Goal: Information Seeking & Learning: Learn about a topic

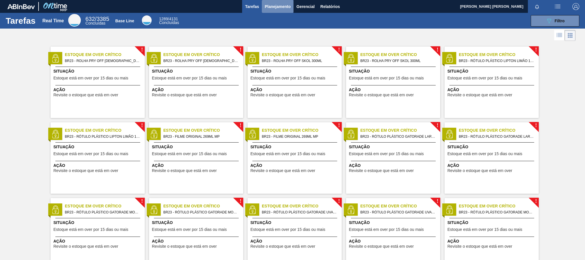
click at [282, 6] on span "Planejamento" at bounding box center [278, 6] width 26 height 7
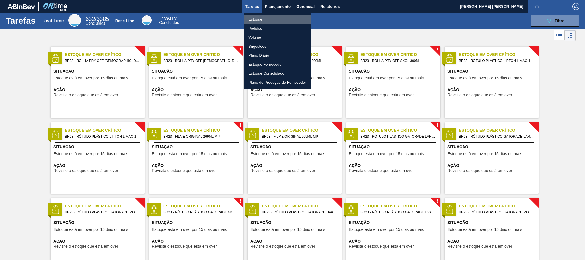
click at [252, 19] on li "Estoque" at bounding box center [277, 19] width 67 height 9
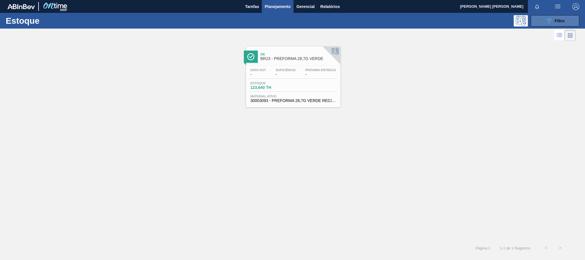
click at [553, 18] on div "089F7B8B-B2A5-4AFE-B5C0-19BA573D28AC Filtro" at bounding box center [554, 20] width 19 height 7
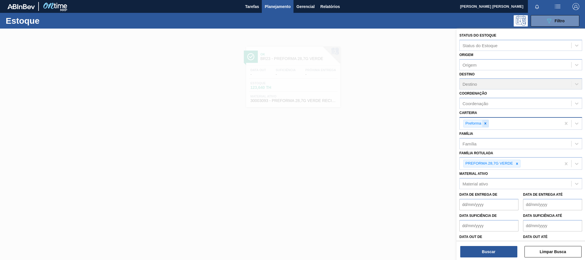
click at [484, 123] on icon at bounding box center [485, 123] width 2 height 2
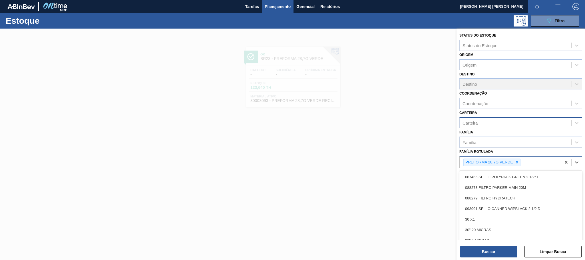
click at [514, 166] on div "PREFORMA 28,7G VERDE" at bounding box center [509, 162] width 101 height 12
click at [516, 159] on div at bounding box center [517, 162] width 6 height 7
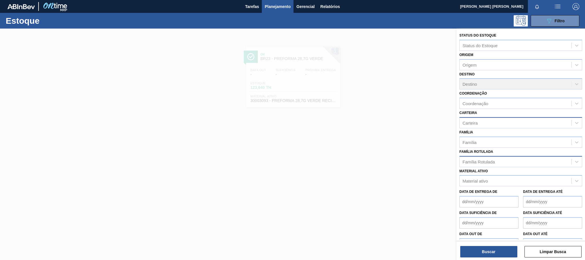
click at [455, 143] on div at bounding box center [292, 159] width 585 height 260
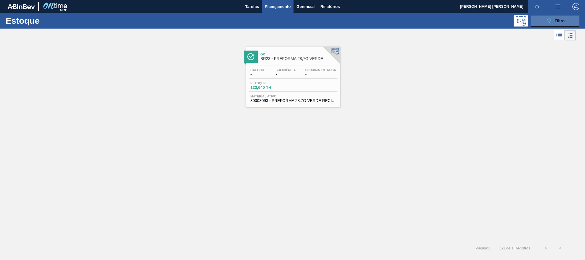
click at [556, 25] on button "089F7B8B-B2A5-4AFE-B5C0-19BA573D28AC Filtro" at bounding box center [554, 20] width 49 height 11
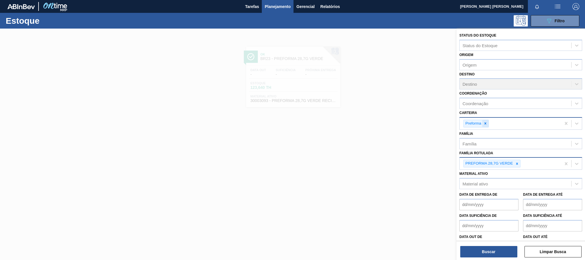
click at [484, 122] on icon at bounding box center [485, 123] width 2 height 2
click at [516, 163] on icon at bounding box center [517, 162] width 2 height 2
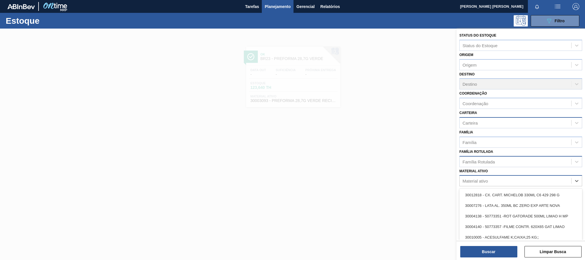
click at [496, 179] on div "Material ativo" at bounding box center [515, 181] width 112 height 8
type ativo "3000"
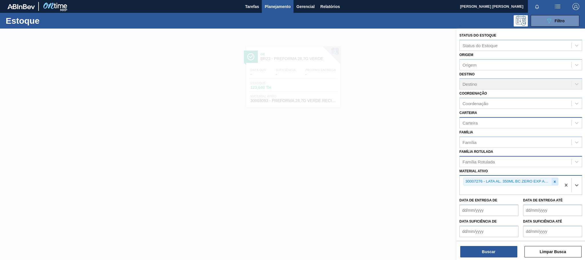
click at [554, 181] on icon at bounding box center [555, 181] width 2 height 2
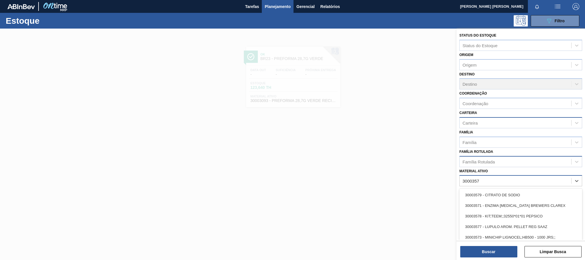
type ativo "30003577"
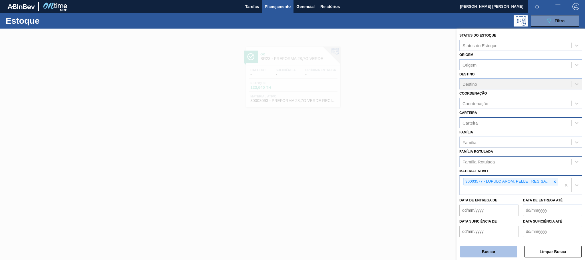
click at [480, 247] on div "Buscar Limpar Busca" at bounding box center [520, 249] width 128 height 16
click at [480, 247] on button "Buscar" at bounding box center [488, 251] width 57 height 11
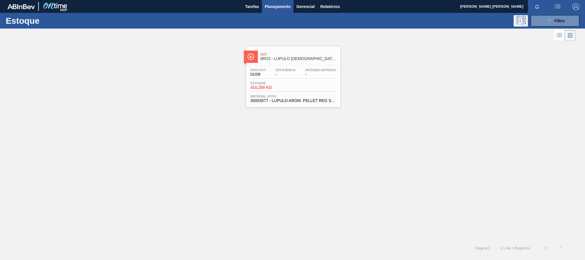
click at [314, 51] on div "Out BR23 - LÚPULO [DEMOGRAPHIC_DATA] [PERSON_NAME]" at bounding box center [298, 56] width 77 height 13
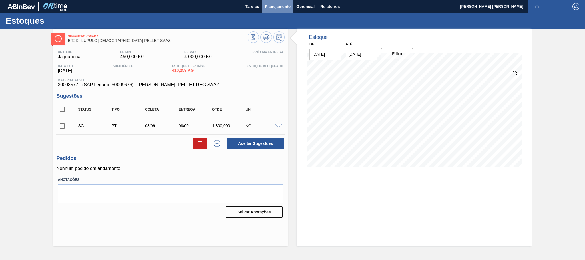
click at [277, 9] on span "Planejamento" at bounding box center [278, 6] width 26 height 7
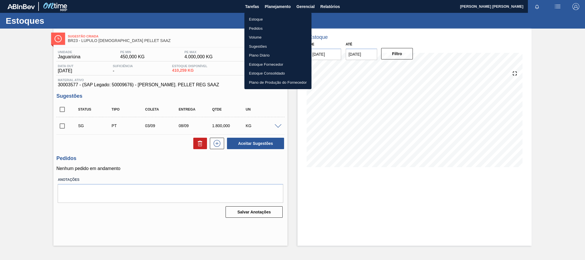
click at [385, 31] on div at bounding box center [292, 130] width 585 height 260
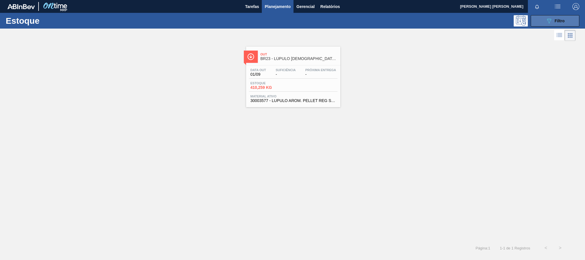
click at [547, 21] on icon "089F7B8B-B2A5-4AFE-B5C0-19BA573D28AC" at bounding box center [548, 20] width 7 height 7
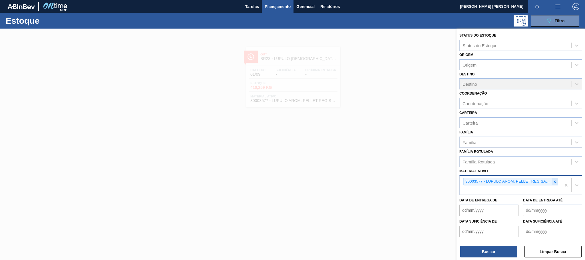
click at [554, 180] on icon at bounding box center [554, 181] width 4 height 4
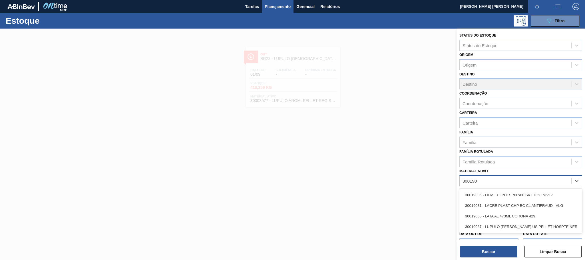
type ativo "30019087"
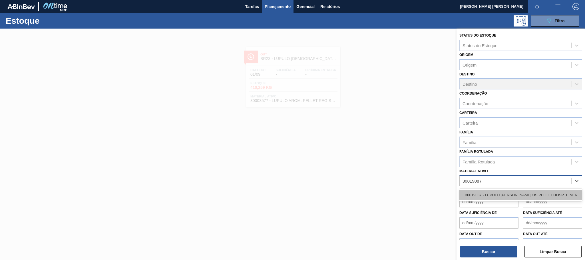
click at [544, 191] on div "30019087 - LUPULO [PERSON_NAME] US PELLET HOSPTEINER" at bounding box center [520, 194] width 123 height 11
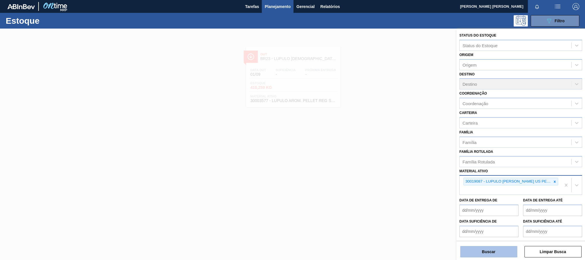
click at [492, 252] on button "Buscar" at bounding box center [488, 251] width 57 height 11
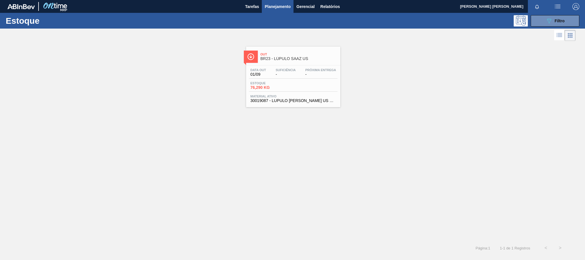
click at [294, 76] on span "-" at bounding box center [285, 74] width 20 height 4
